Goal: Transaction & Acquisition: Purchase product/service

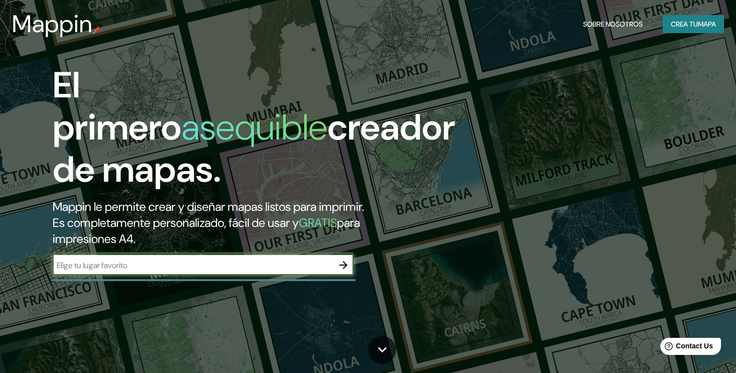
click at [338, 259] on icon "button" at bounding box center [344, 265] width 12 height 12
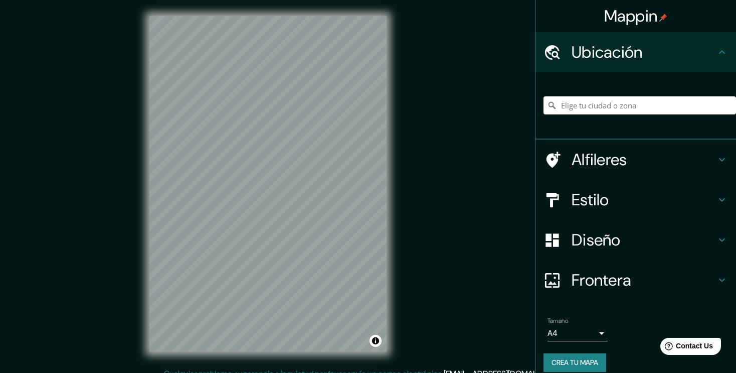
click at [623, 109] on input "Pick your city or area" at bounding box center [640, 105] width 193 height 18
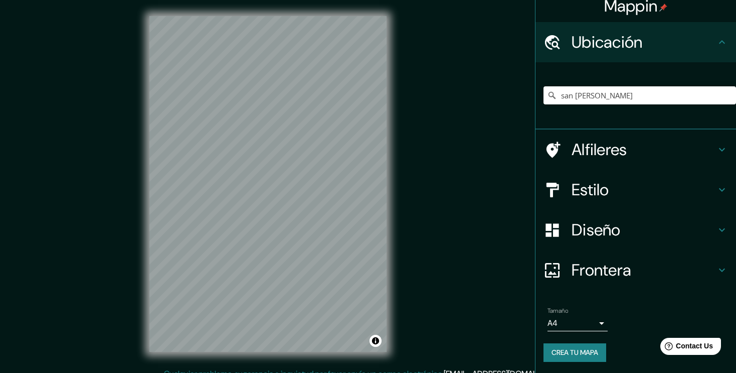
click at [660, 47] on h4 "Ubicación" at bounding box center [644, 42] width 144 height 20
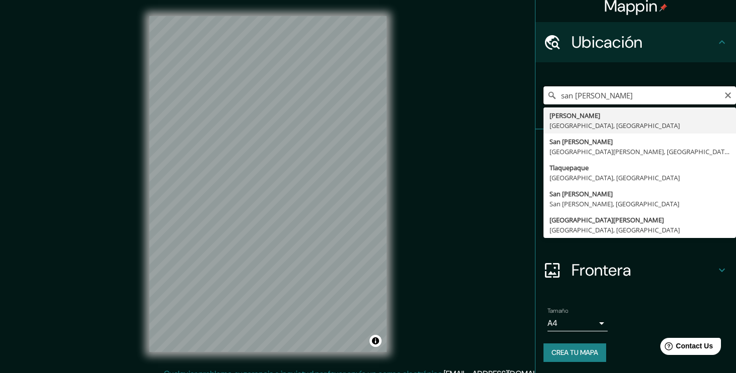
click at [606, 98] on input "san [PERSON_NAME]" at bounding box center [640, 95] width 193 height 18
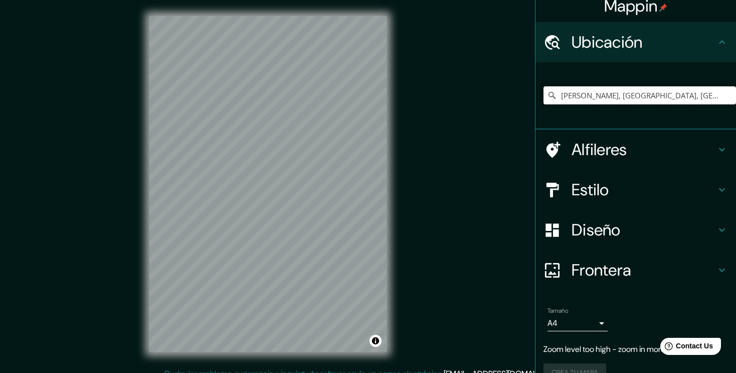
click at [597, 89] on input "[PERSON_NAME], [GEOGRAPHIC_DATA], [GEOGRAPHIC_DATA]" at bounding box center [640, 95] width 193 height 18
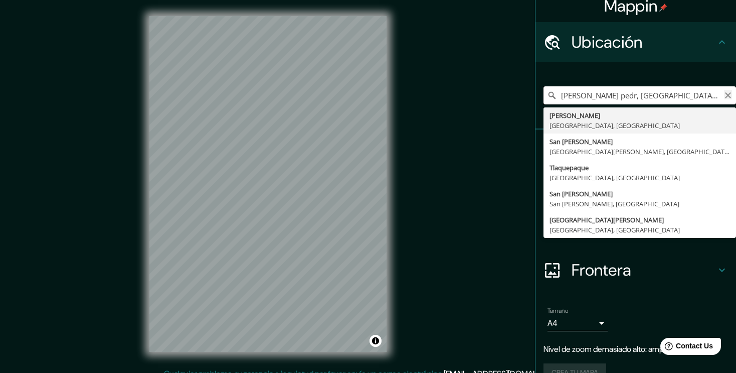
type input "[PERSON_NAME] pedr, [GEOGRAPHIC_DATA], [GEOGRAPHIC_DATA]"
click at [724, 98] on icon "Clear" at bounding box center [728, 95] width 8 height 8
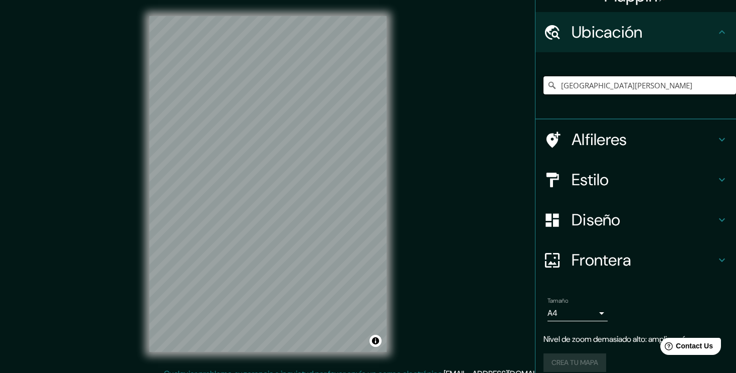
scroll to position [30, 0]
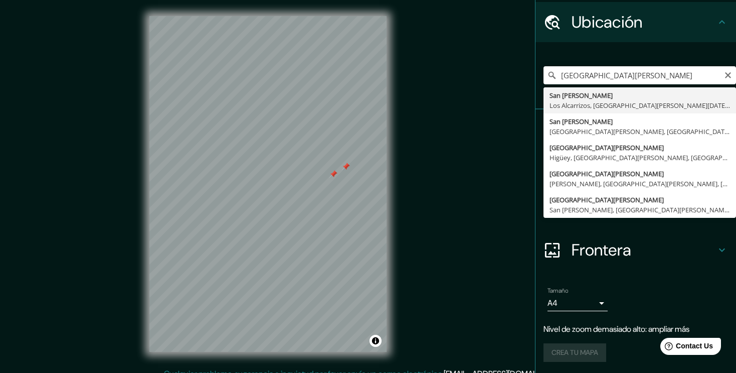
click at [332, 174] on div at bounding box center [334, 174] width 8 height 8
click at [346, 168] on div at bounding box center [346, 167] width 8 height 8
click at [113, 195] on div "Mappin Ubicación [GEOGRAPHIC_DATA][PERSON_NAME] [GEOGRAPHIC_DATA] [GEOGRAPHIC_D…" at bounding box center [368, 192] width 736 height 384
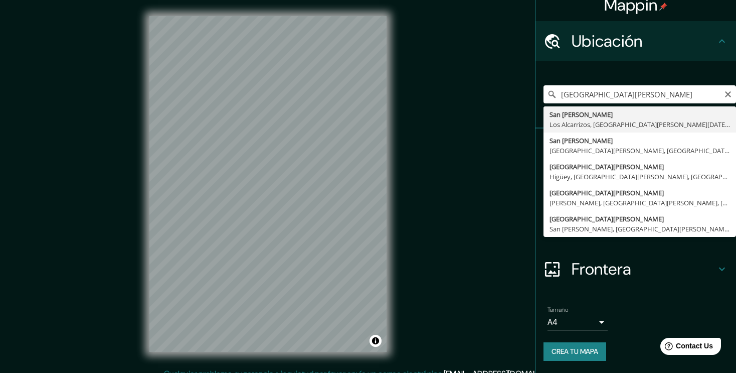
scroll to position [10, 0]
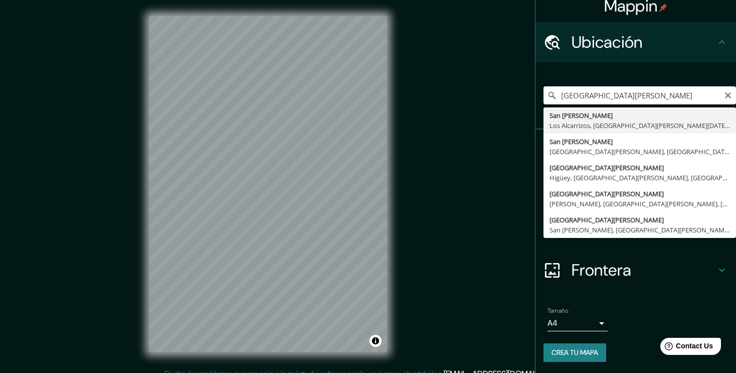
click at [589, 96] on input "[GEOGRAPHIC_DATA][PERSON_NAME]" at bounding box center [640, 95] width 193 height 18
click at [674, 74] on div "[GEOGRAPHIC_DATA][PERSON_NAME] [GEOGRAPHIC_DATA] [GEOGRAPHIC_DATA][PERSON_NAME]…" at bounding box center [640, 95] width 193 height 50
type input "San [PERSON_NAME], [GEOGRAPHIC_DATA][PERSON_NAME], [GEOGRAPHIC_DATA]"
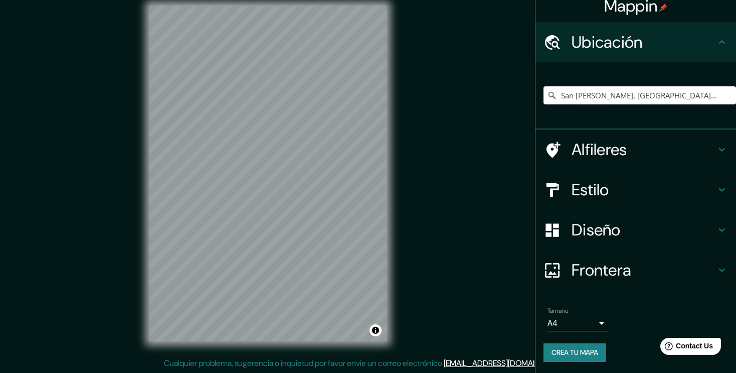
scroll to position [0, 0]
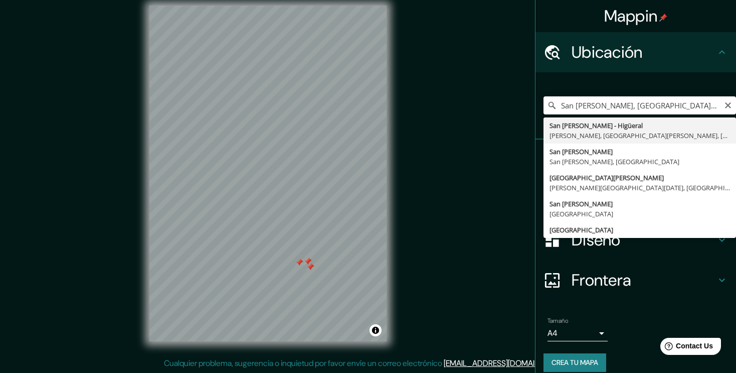
click at [300, 263] on div at bounding box center [299, 262] width 8 height 8
click at [309, 262] on div at bounding box center [308, 261] width 8 height 8
click at [309, 267] on div at bounding box center [310, 267] width 8 height 8
click at [376, 324] on button "Toggle attribution" at bounding box center [376, 330] width 12 height 12
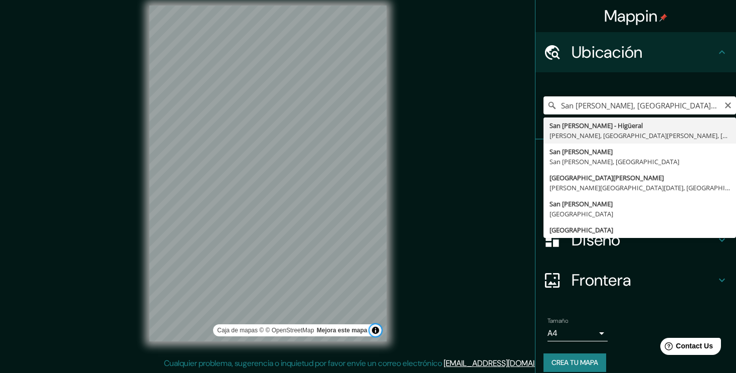
click at [376, 326] on button "Toggle attribution" at bounding box center [376, 330] width 12 height 12
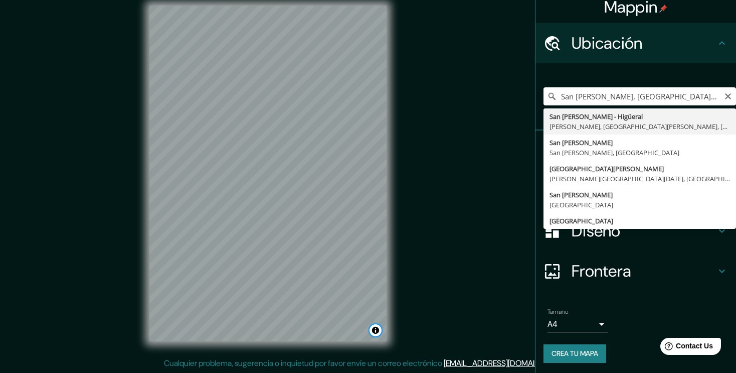
scroll to position [10, 0]
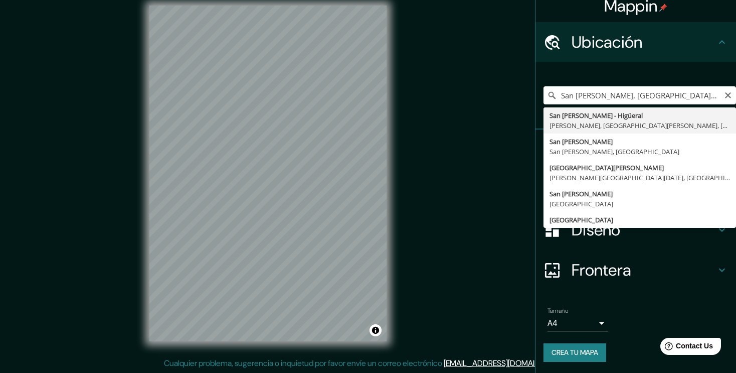
click at [654, 294] on ul "Ubicación [GEOGRAPHIC_DATA][PERSON_NAME], [GEOGRAPHIC_DATA][PERSON_NAME], [GEOG…" at bounding box center [636, 198] width 201 height 352
click at [724, 90] on button "Clear" at bounding box center [728, 95] width 8 height 10
click at [686, 91] on input "Pick your city or area" at bounding box center [640, 95] width 193 height 18
click at [682, 79] on div "San [PERSON_NAME] - Higüeral [PERSON_NAME], [GEOGRAPHIC_DATA][PERSON_NAME], [GE…" at bounding box center [640, 95] width 193 height 50
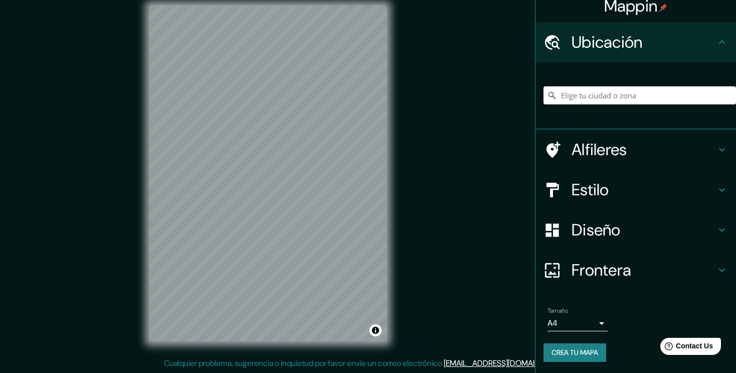
click at [716, 264] on icon at bounding box center [722, 270] width 12 height 12
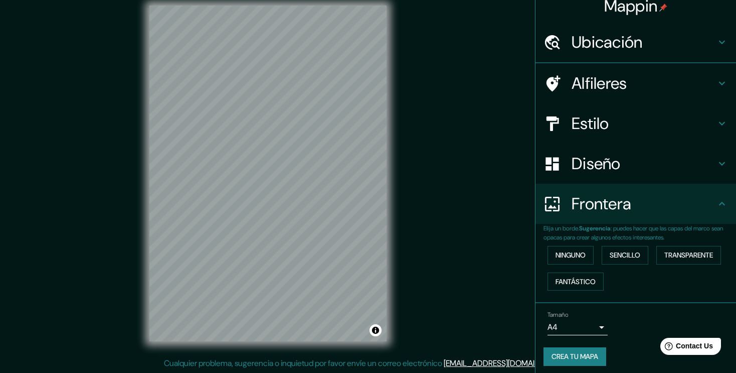
scroll to position [0, 0]
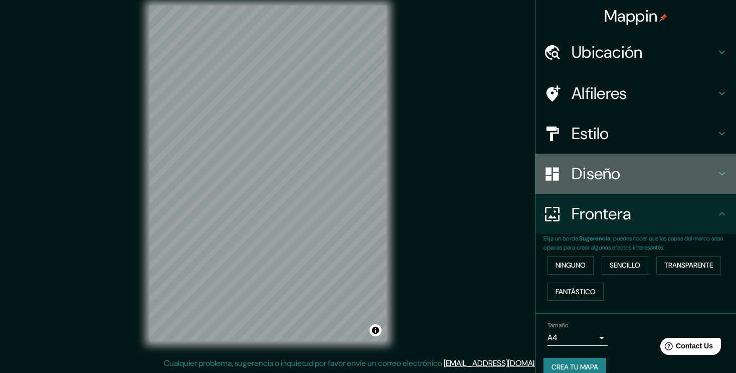
click at [713, 179] on div "Diseño" at bounding box center [636, 173] width 201 height 40
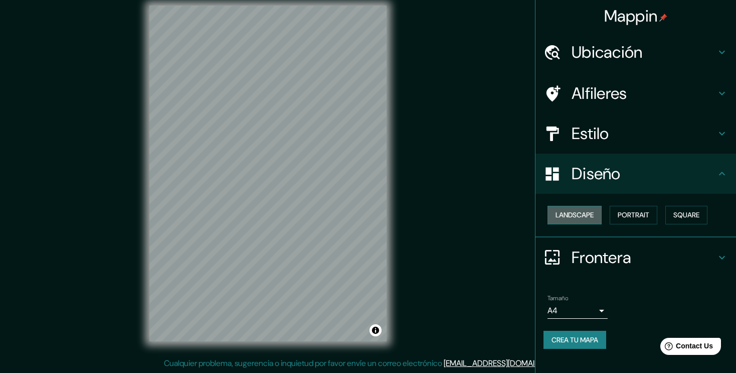
click at [582, 219] on button "Landscape" at bounding box center [575, 215] width 54 height 19
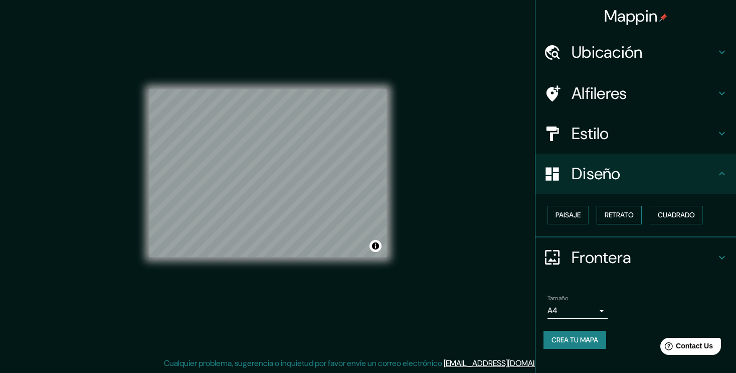
click at [619, 222] on button "Retrato" at bounding box center [619, 215] width 45 height 19
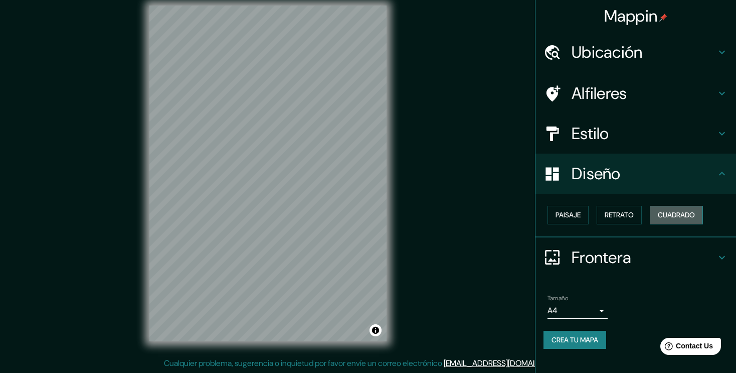
click at [658, 213] on button "Cuadrado" at bounding box center [676, 215] width 53 height 19
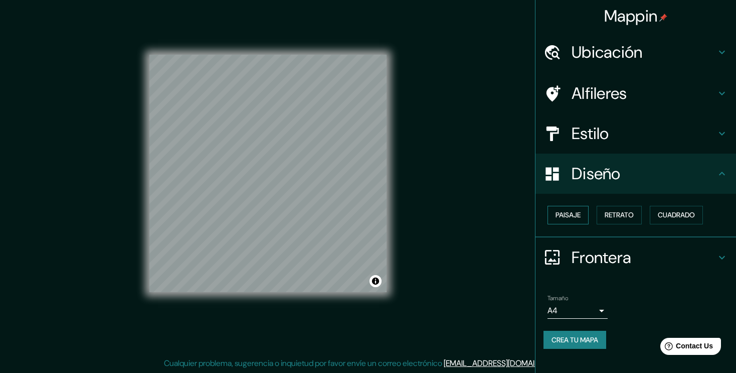
click at [580, 213] on button "Paisaje" at bounding box center [568, 215] width 41 height 19
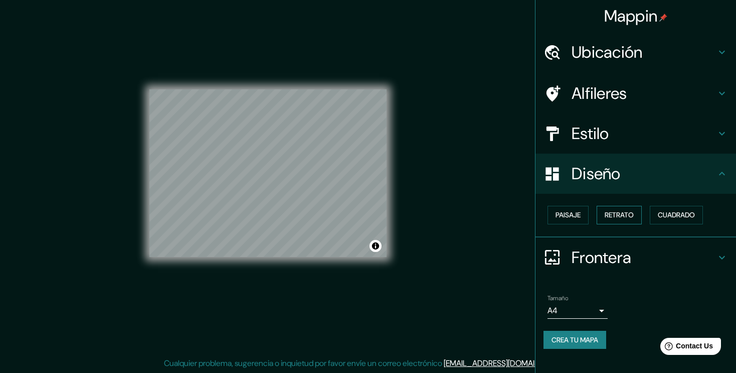
click at [609, 209] on button "Retrato" at bounding box center [619, 215] width 45 height 19
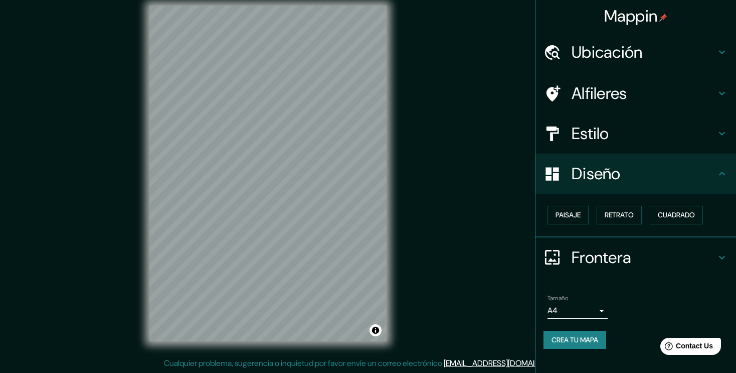
click at [645, 135] on h4 "Estilo" at bounding box center [644, 133] width 144 height 20
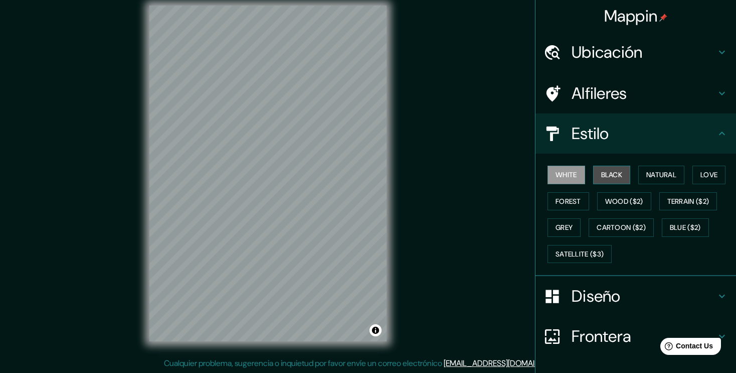
click at [602, 176] on button "Black" at bounding box center [612, 175] width 38 height 19
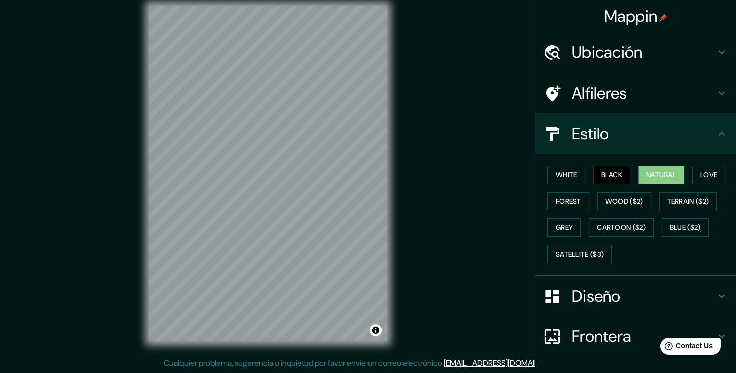
click at [661, 168] on button "Natural" at bounding box center [662, 175] width 46 height 19
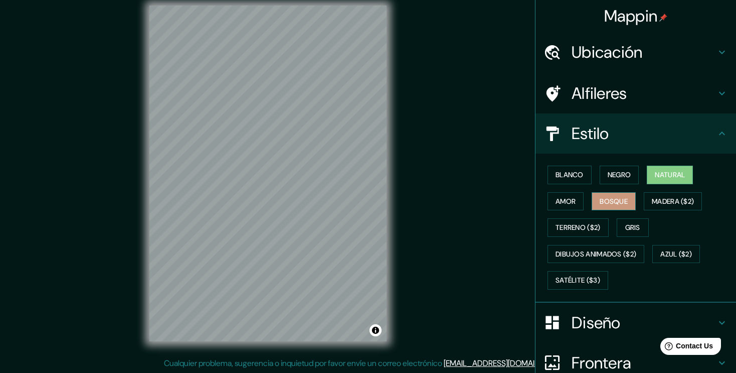
click at [592, 203] on button "Bosque" at bounding box center [614, 201] width 44 height 19
click at [573, 193] on button "Amor" at bounding box center [566, 201] width 36 height 19
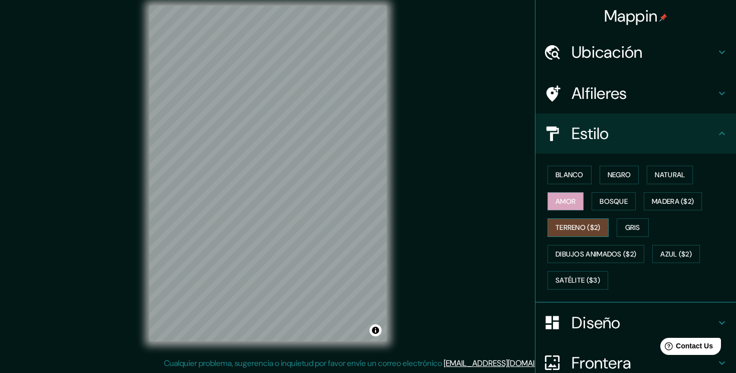
click at [572, 225] on button "Terreno ($2)" at bounding box center [578, 227] width 61 height 19
click at [624, 225] on button "Gris" at bounding box center [633, 227] width 32 height 19
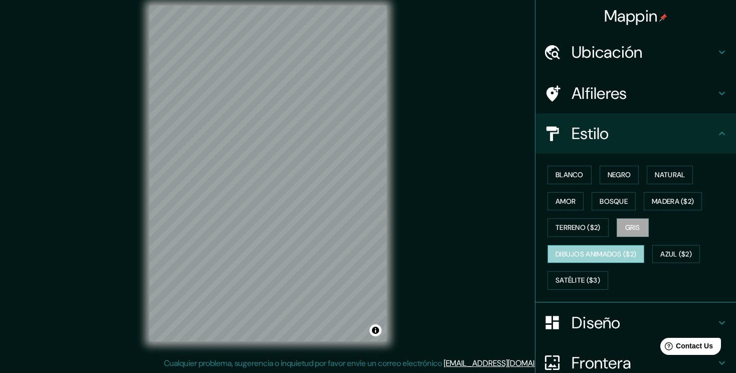
click at [579, 255] on button "Dibujos animados ($2)" at bounding box center [596, 254] width 97 height 19
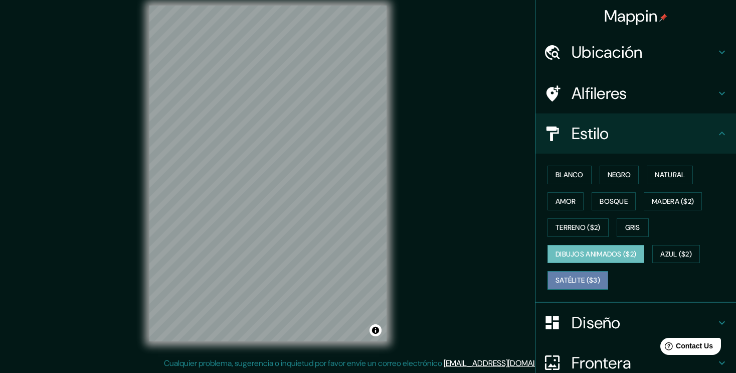
click at [568, 279] on button "Satélite ($3)" at bounding box center [578, 280] width 61 height 19
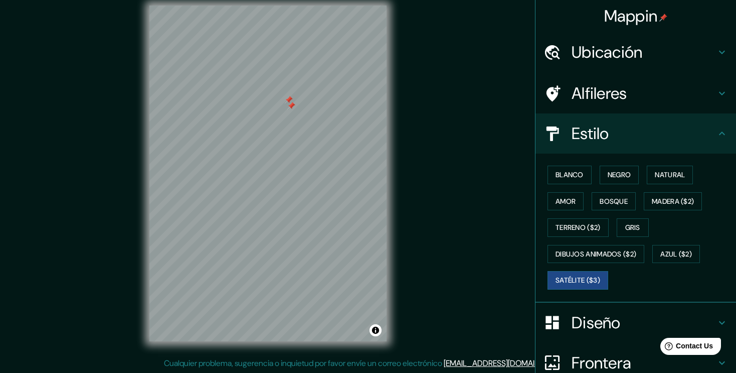
click at [286, 99] on div at bounding box center [289, 100] width 8 height 8
click at [291, 105] on div at bounding box center [291, 106] width 8 height 8
click at [609, 48] on h4 "Ubicación" at bounding box center [644, 52] width 144 height 20
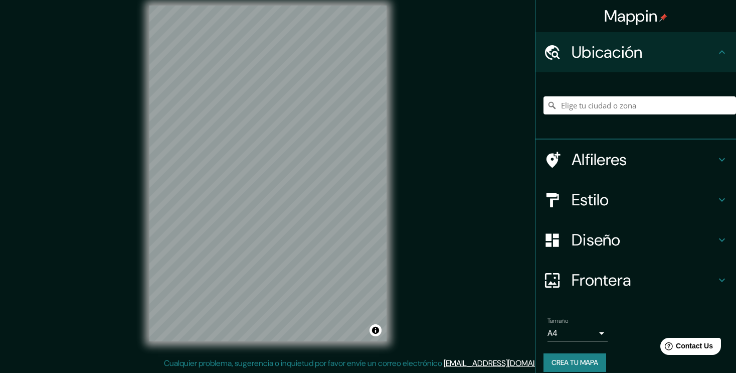
click at [548, 50] on icon at bounding box center [553, 53] width 18 height 18
click at [575, 98] on input "Pick your city or area" at bounding box center [640, 105] width 193 height 18
type input "18º28'47.8''N 69º16'27.5''W"
click at [523, 105] on div "Mappin Ubicación 18º28'47.8''N 69º16'27.5''W Alfileres Estilo Diseño Frontera E…" at bounding box center [368, 181] width 736 height 384
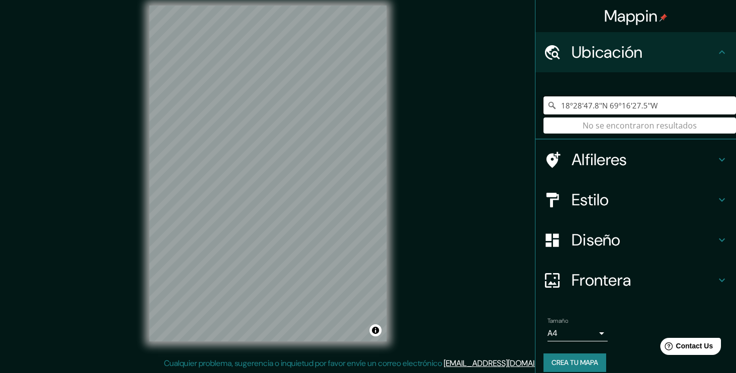
drag, startPoint x: 650, startPoint y: 102, endPoint x: 536, endPoint y: 105, distance: 113.9
click at [536, 105] on div "18º28'47.8''N 69º16'27.5''W No se encontraron resultados" at bounding box center [636, 105] width 201 height 67
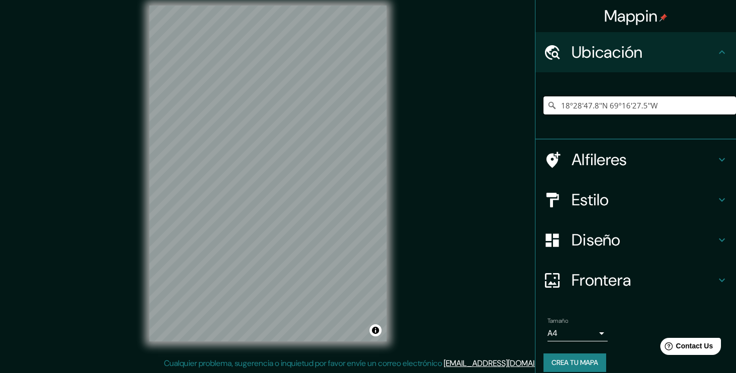
drag, startPoint x: 638, startPoint y: 99, endPoint x: 538, endPoint y: 97, distance: 99.3
click at [544, 97] on input "18º28'47.8''N 69º16'27.5''W" at bounding box center [640, 105] width 193 height 18
